Goal: Download file/media

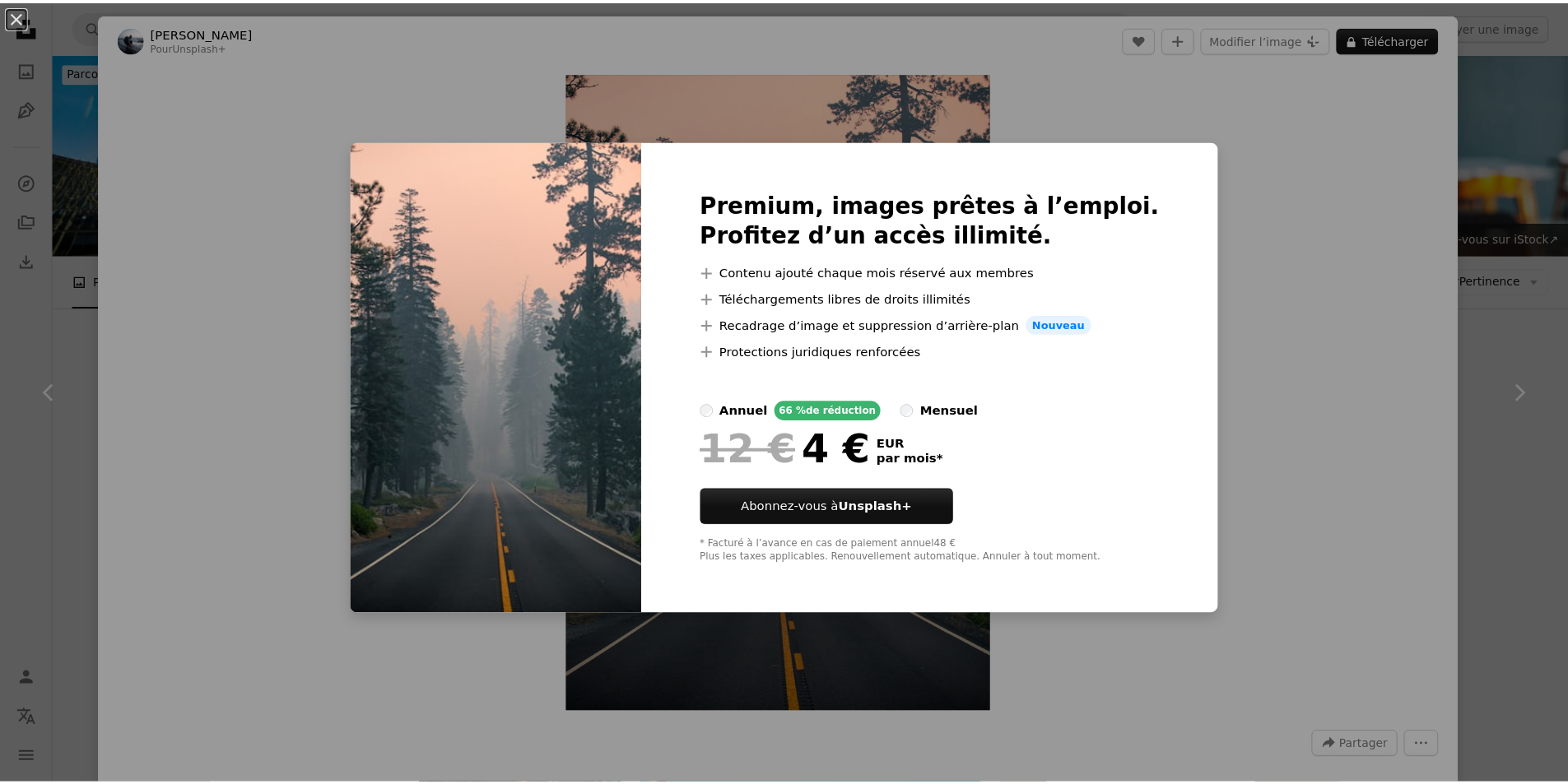
scroll to position [686, 0]
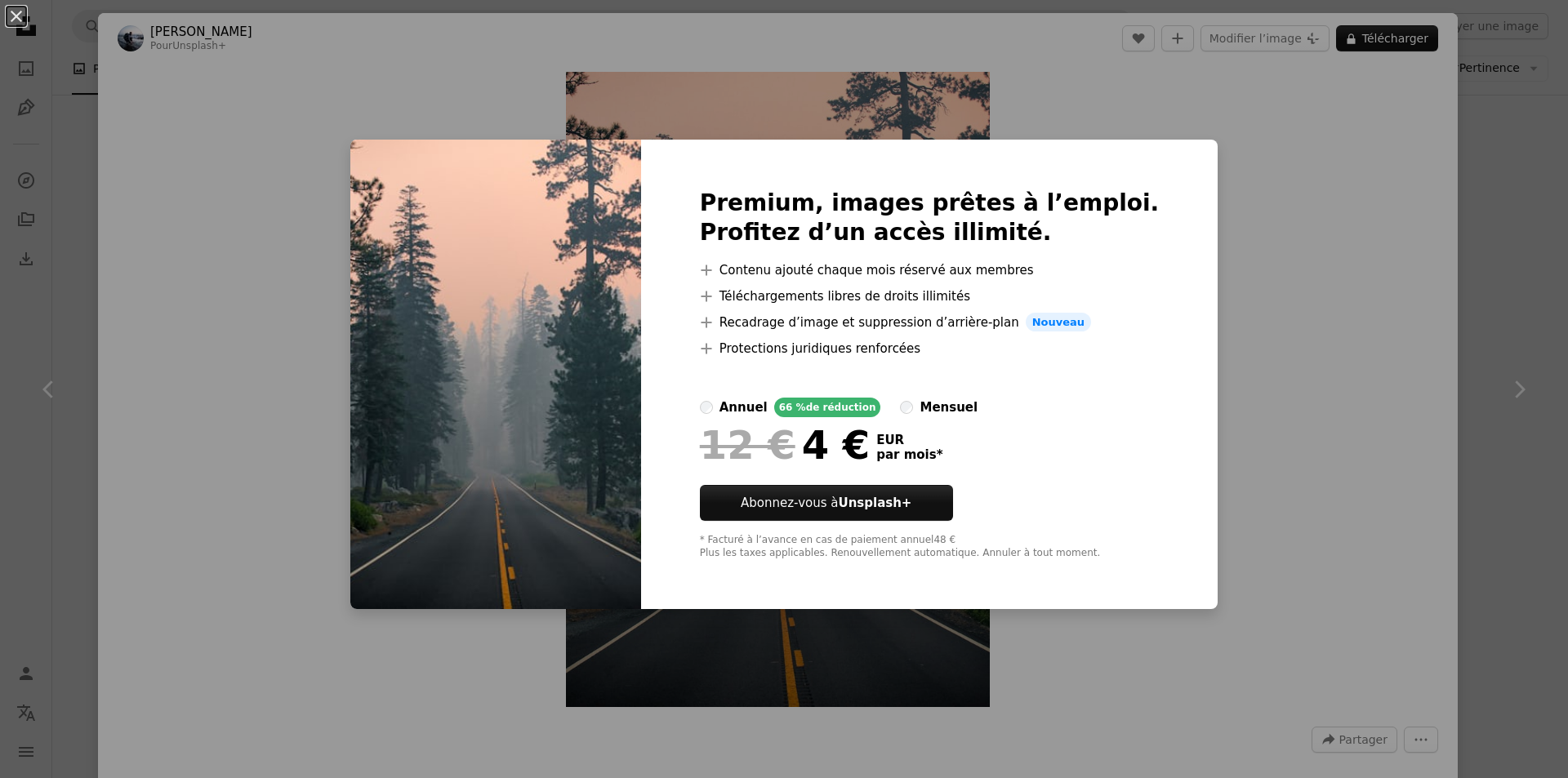
click at [1328, 160] on div "An X shape Premium, images prêtes à l’emploi. Profitez d’un accès illimité. A p…" at bounding box center [784, 389] width 1568 height 778
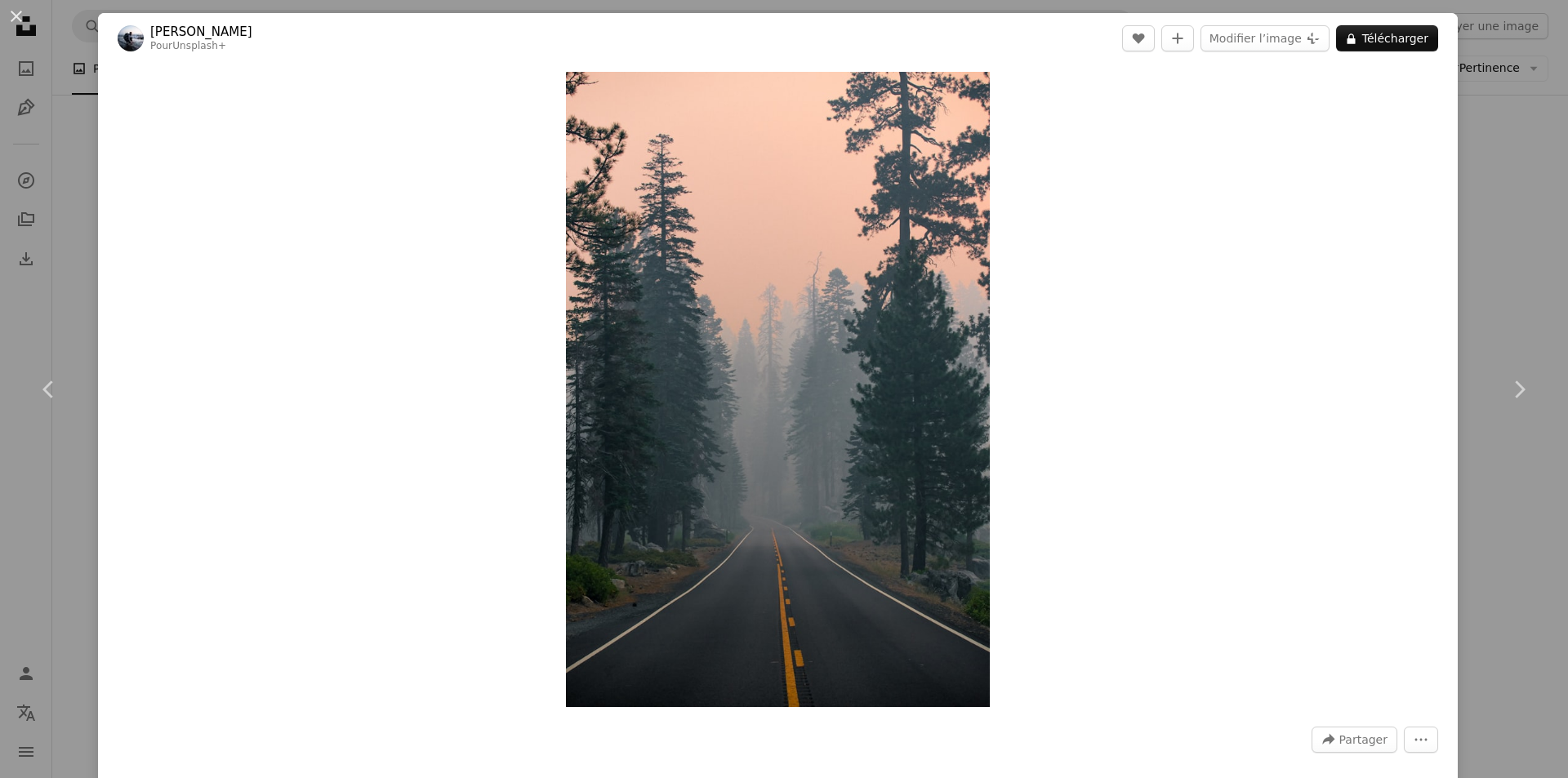
click at [1497, 191] on div "An X shape Chevron left Chevron right [PERSON_NAME] Pour Unsplash+ A heart A pl…" at bounding box center [784, 389] width 1568 height 778
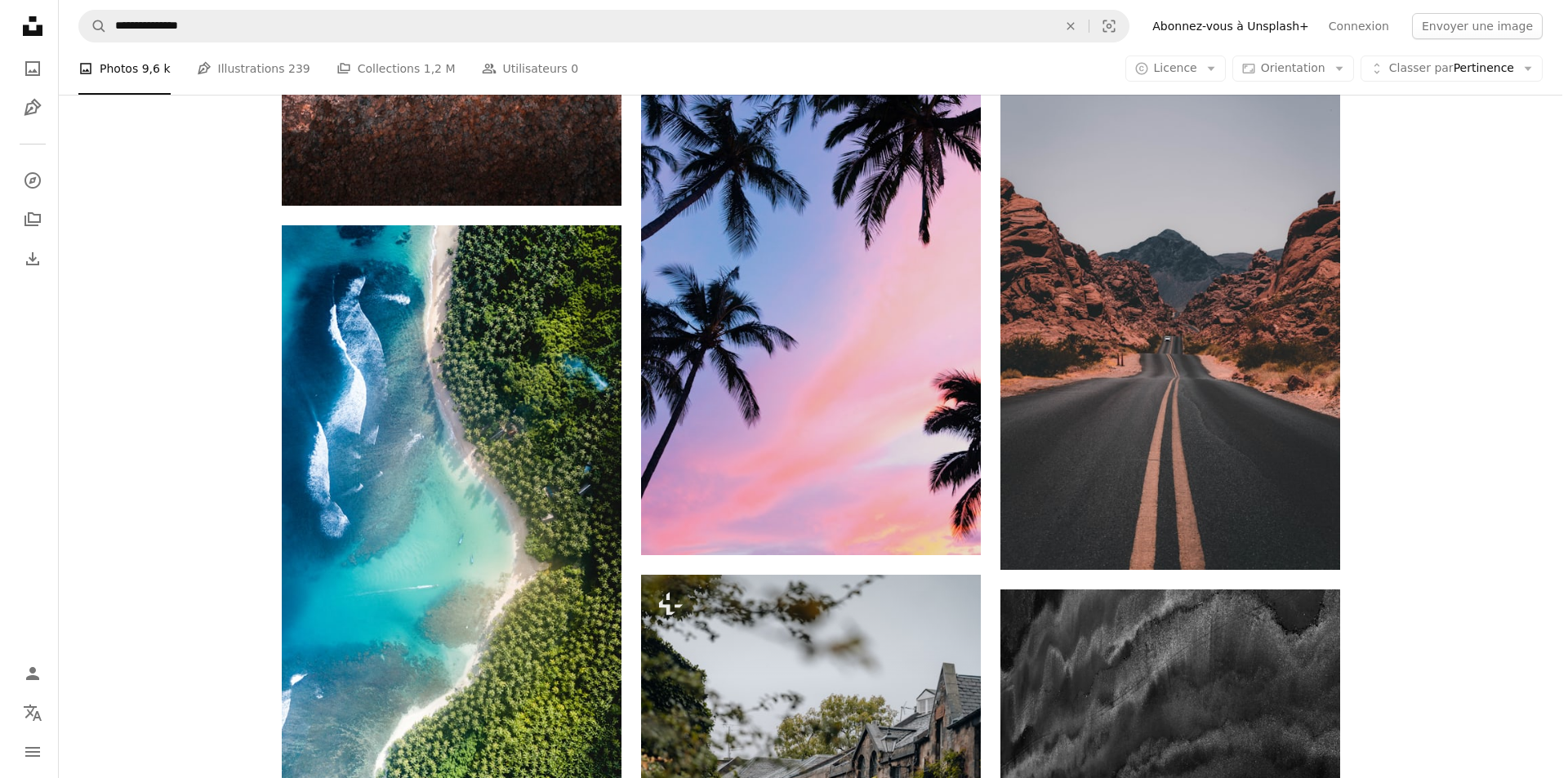
scroll to position [2040, 0]
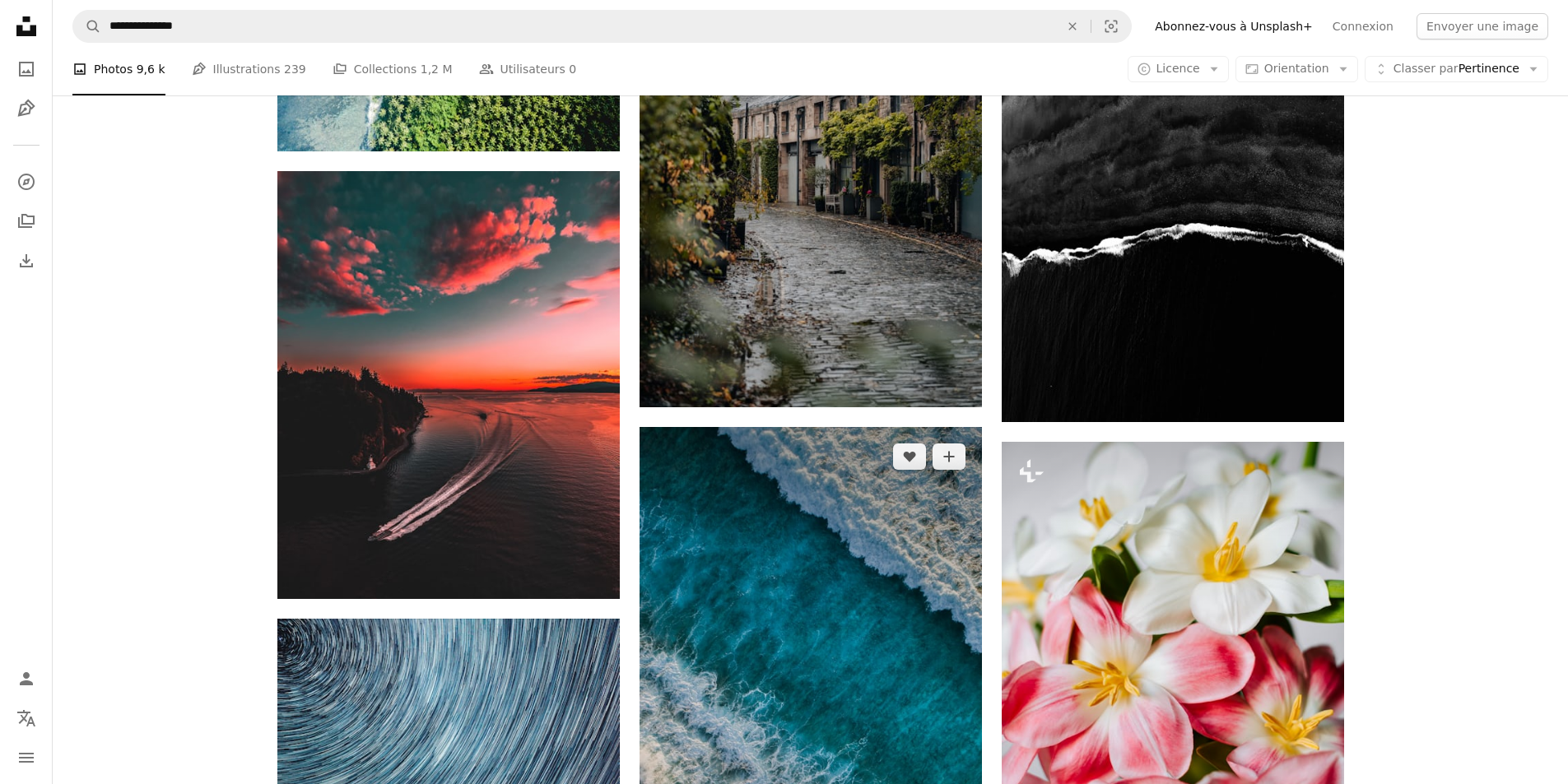
click at [948, 663] on img at bounding box center [810, 731] width 342 height 609
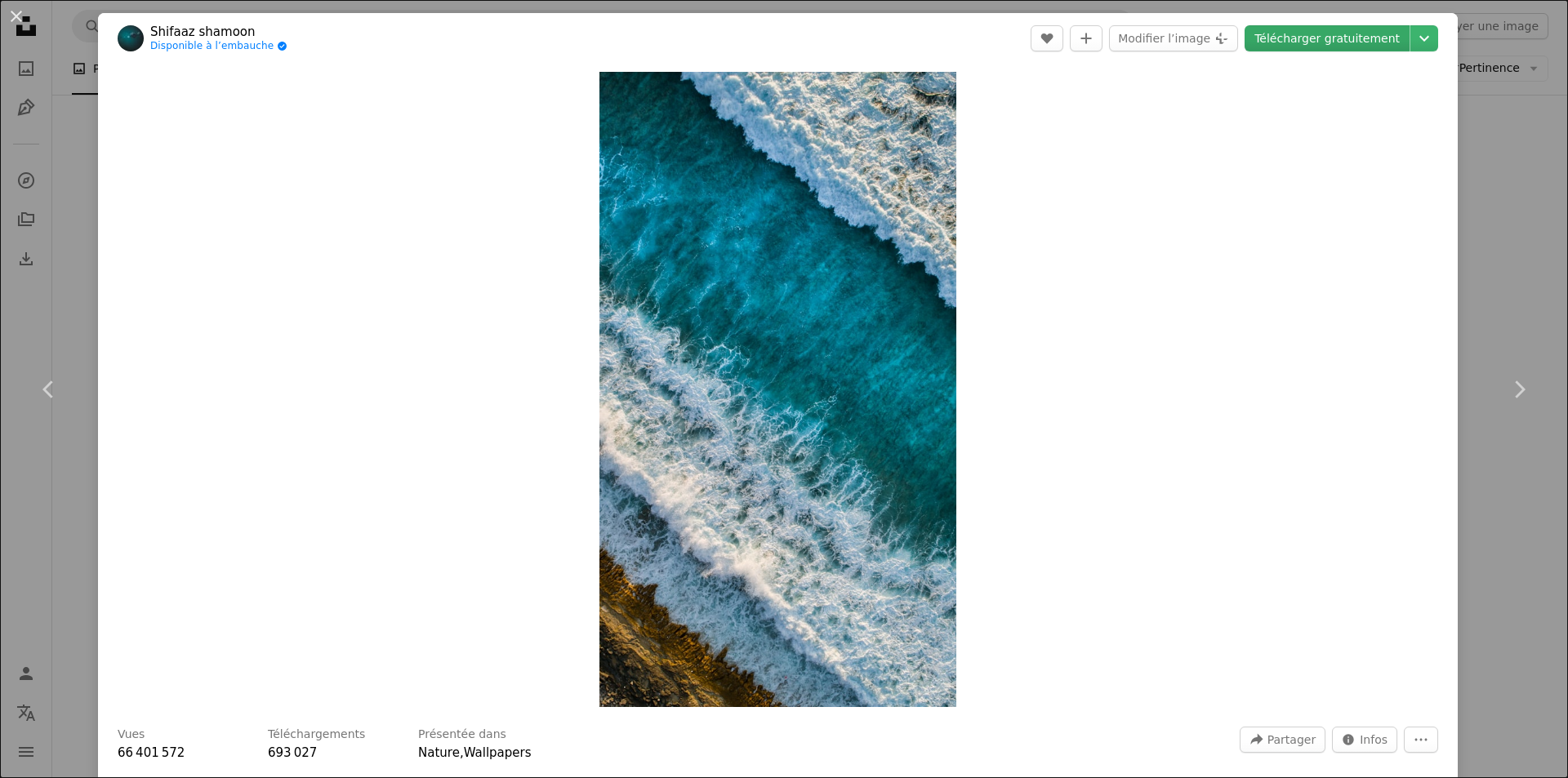
click at [1308, 40] on link "Télécharger gratuitement" at bounding box center [1326, 38] width 165 height 26
